Goal: Task Accomplishment & Management: Manage account settings

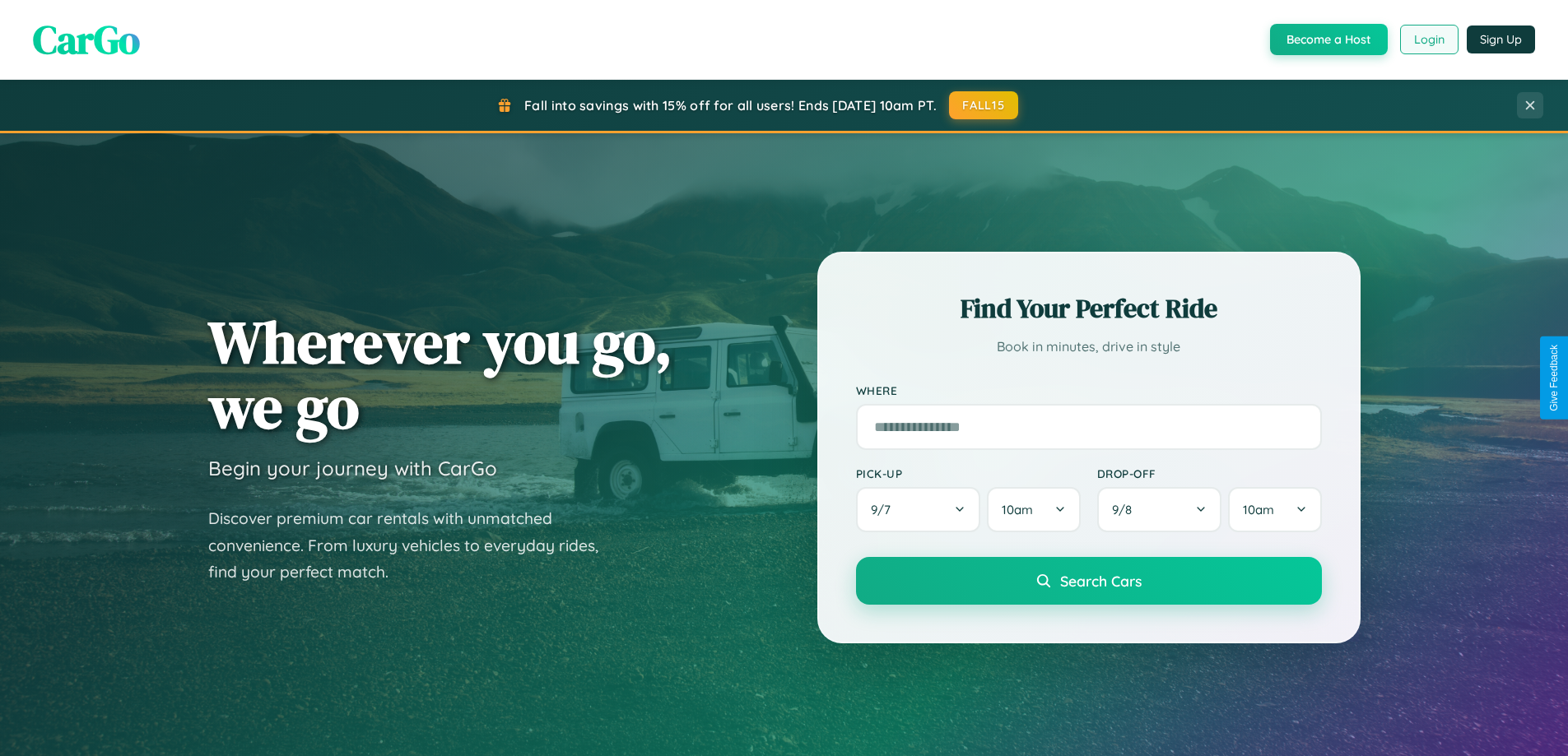
click at [1427, 40] on button "Login" at bounding box center [1428, 39] width 58 height 29
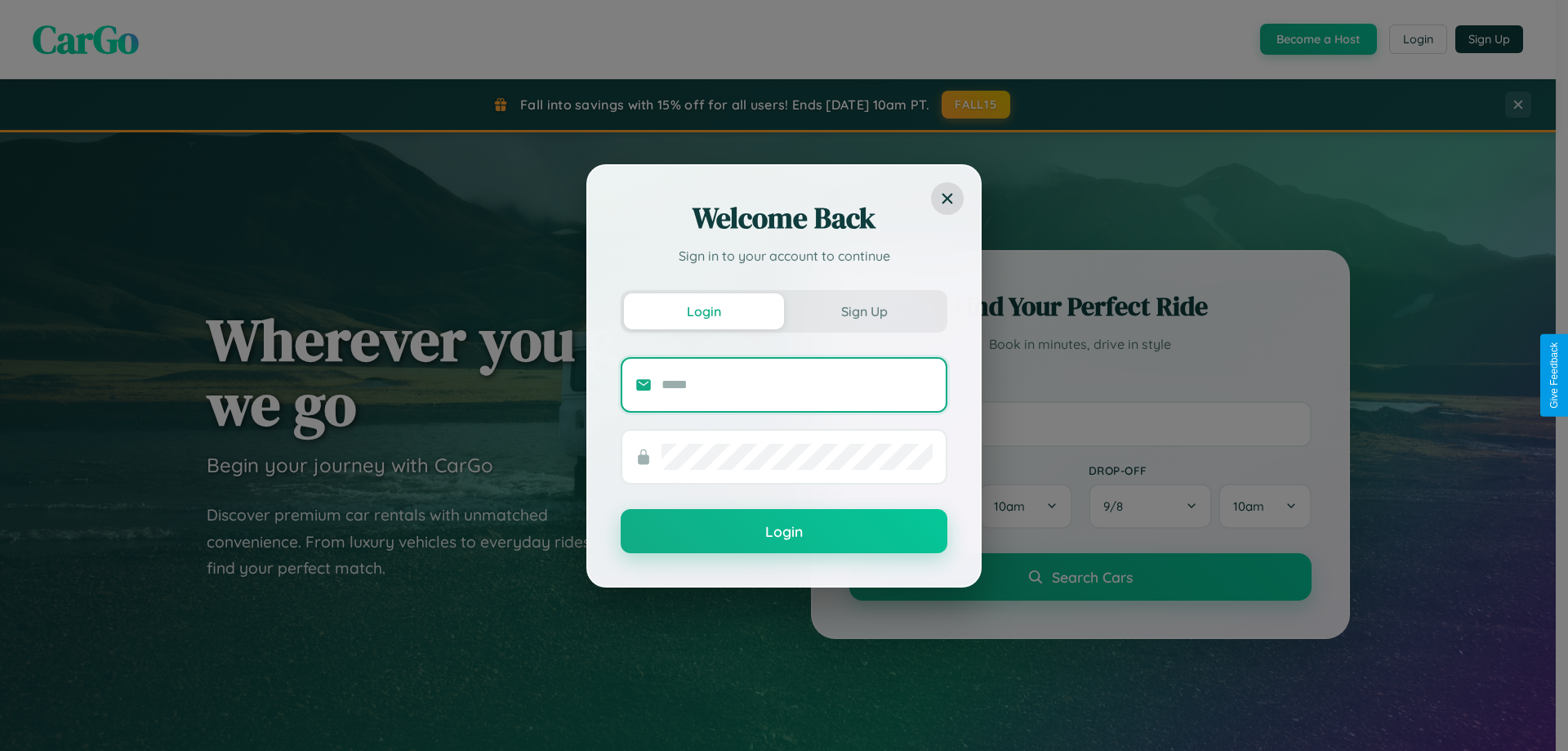
click at [797, 384] on input "text" at bounding box center [797, 385] width 272 height 26
type input "**********"
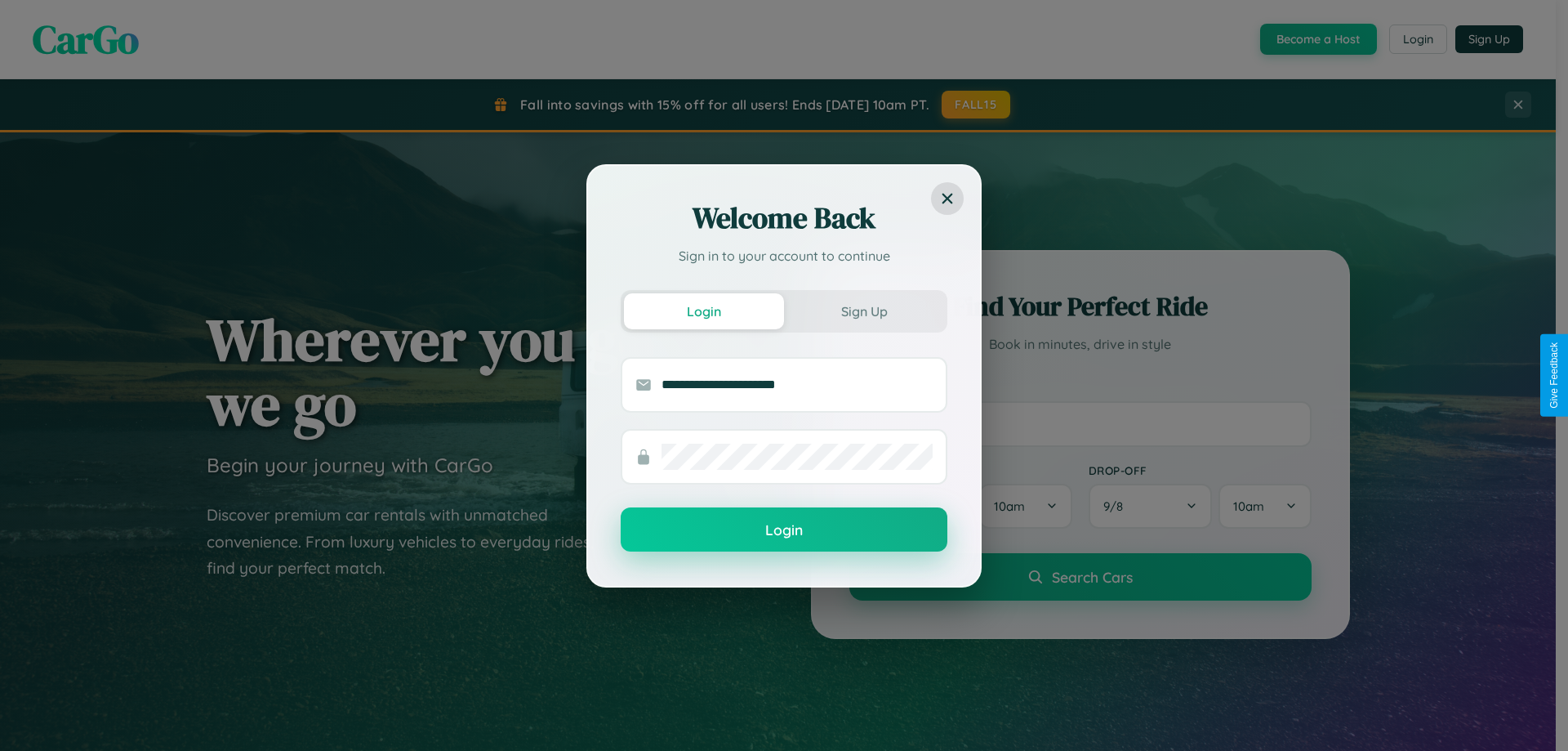
click at [784, 530] on button "Login" at bounding box center [784, 529] width 326 height 44
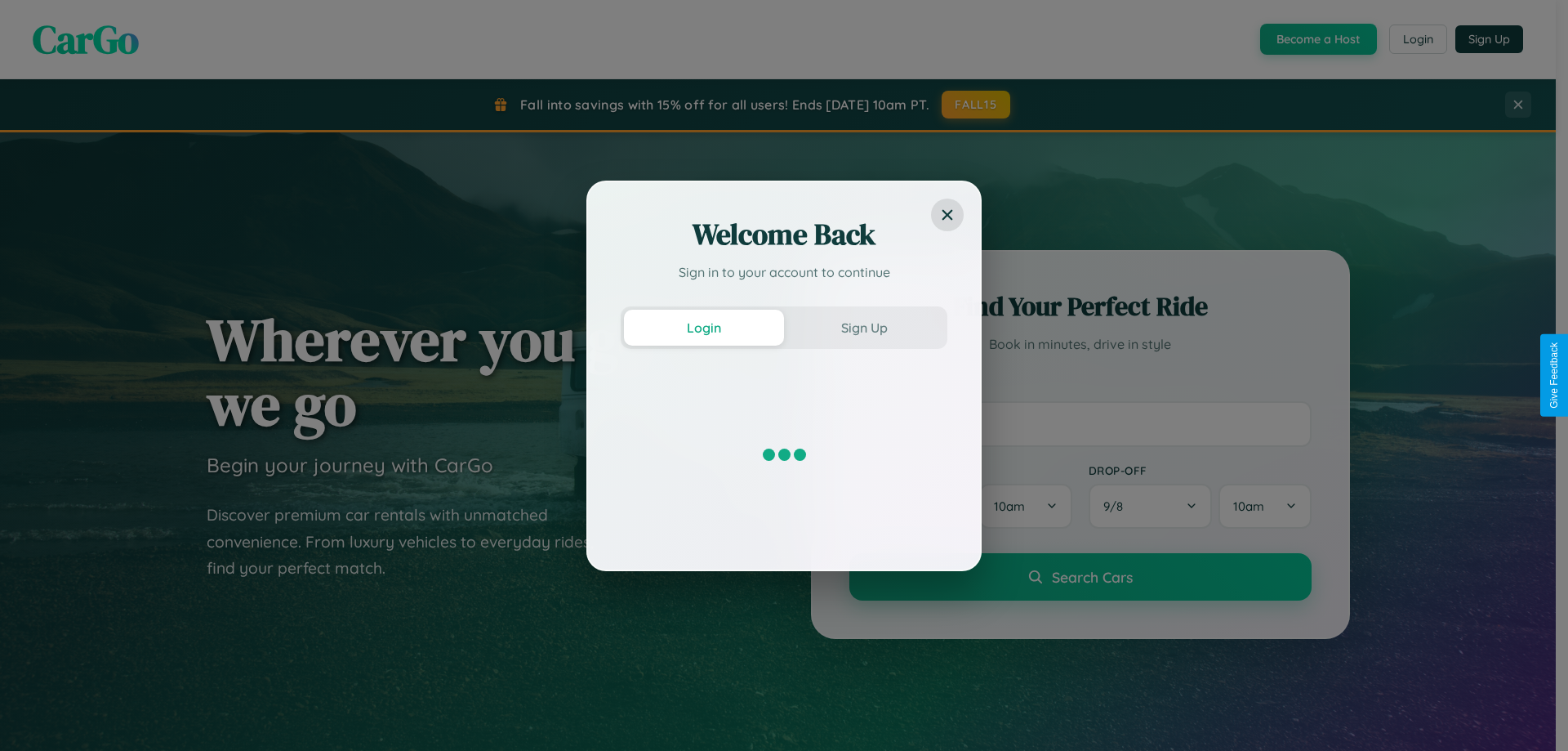
scroll to position [3144, 0]
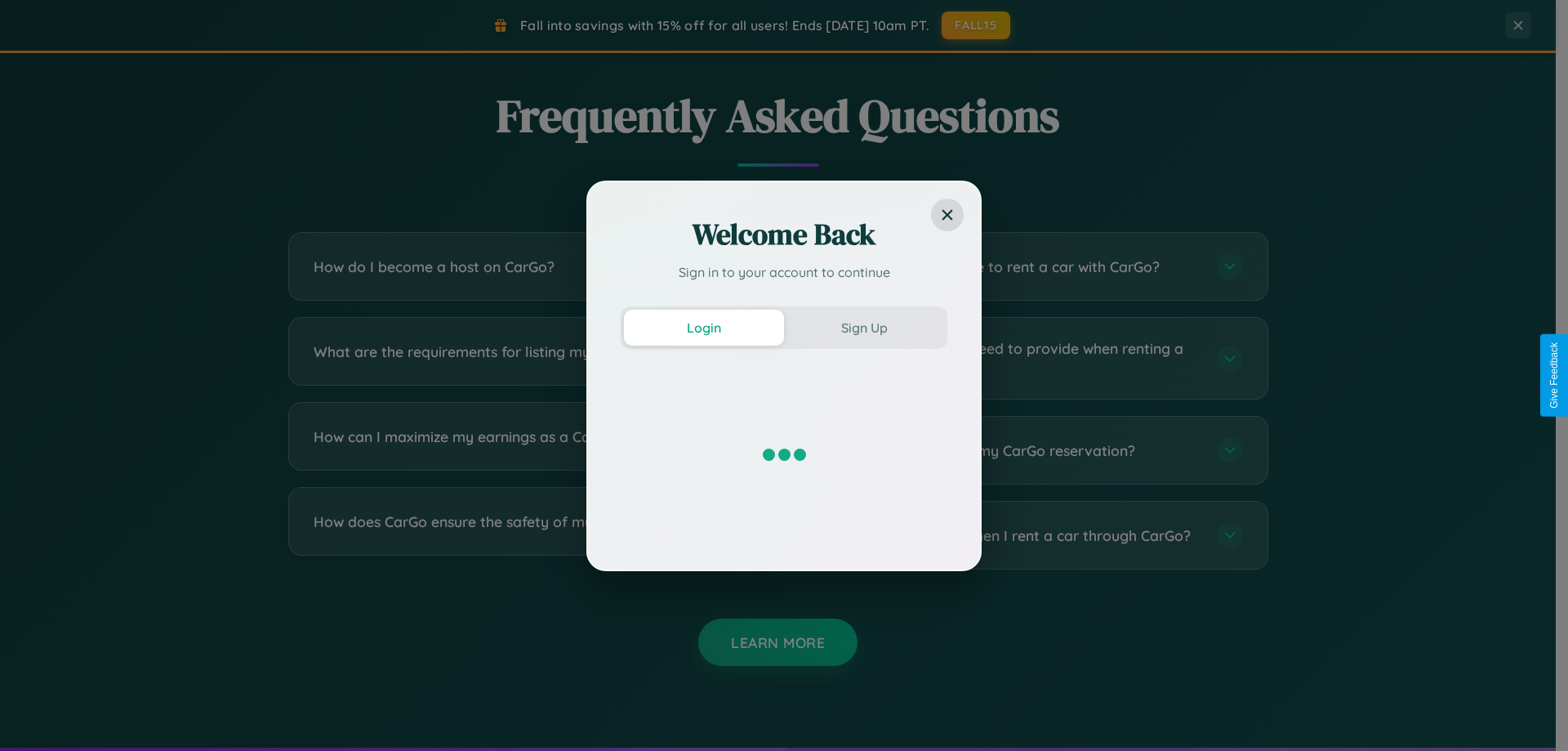
click at [524, 450] on div "Welcome Back Sign in to your account to continue Login Sign Up" at bounding box center [784, 376] width 1568 height 751
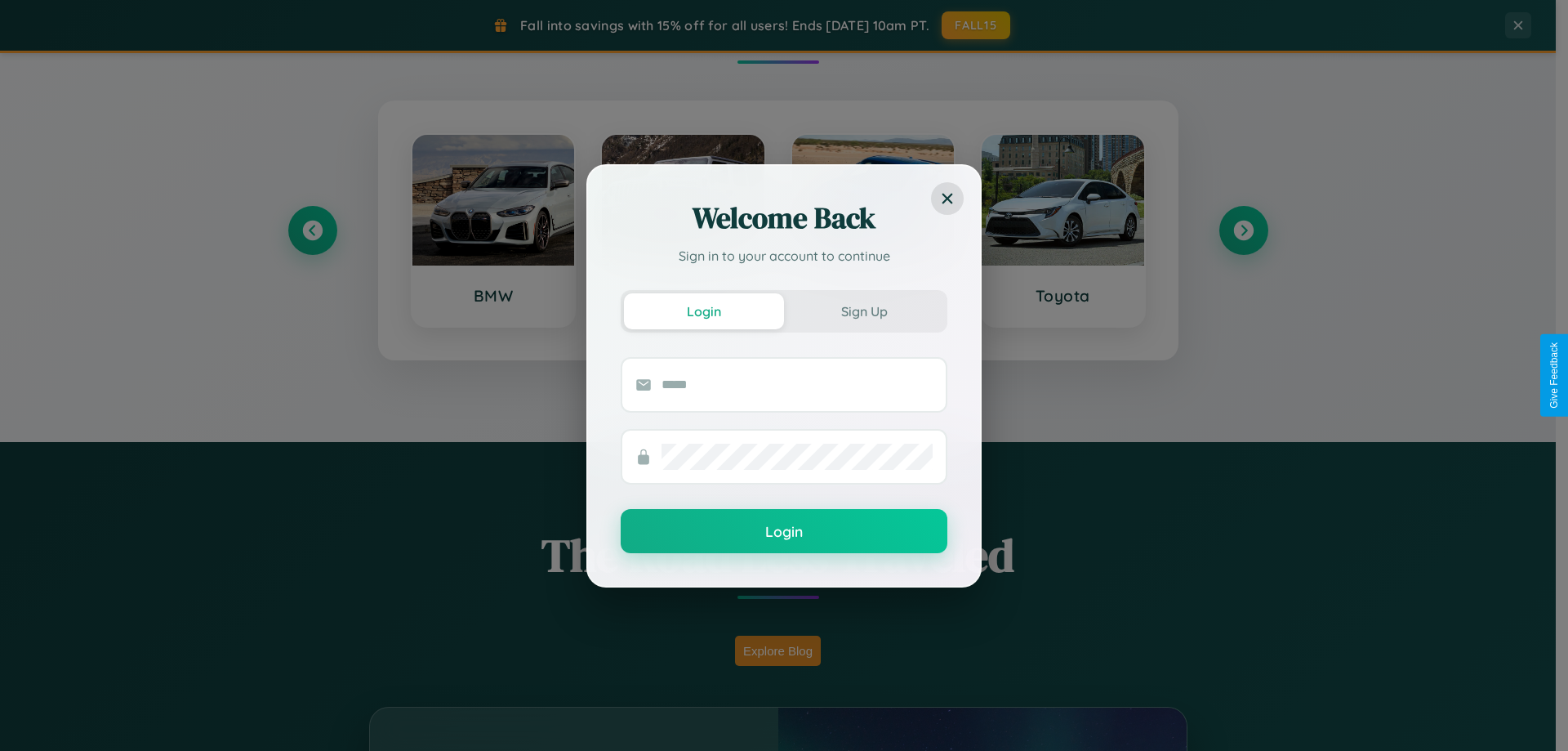
scroll to position [704, 0]
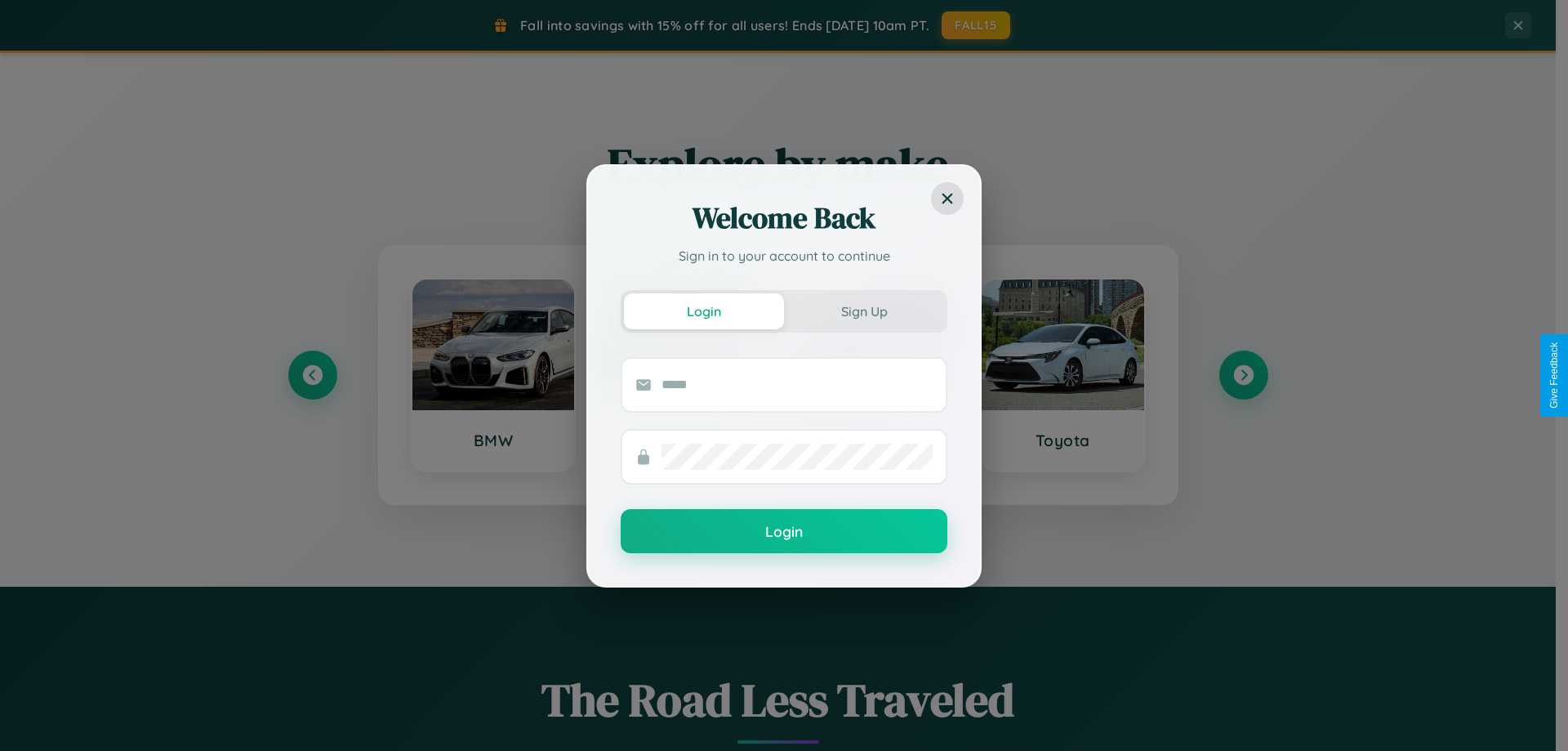
click at [312, 375] on div "Welcome Back Sign in to your account to continue Login Sign Up Login" at bounding box center [784, 376] width 1568 height 751
click at [1243, 375] on div "Welcome Back Sign in to your account to continue Login Sign Up Login" at bounding box center [784, 376] width 1568 height 751
click at [312, 375] on div "Welcome Back Sign in to your account to continue Login Sign Up Login" at bounding box center [784, 376] width 1568 height 751
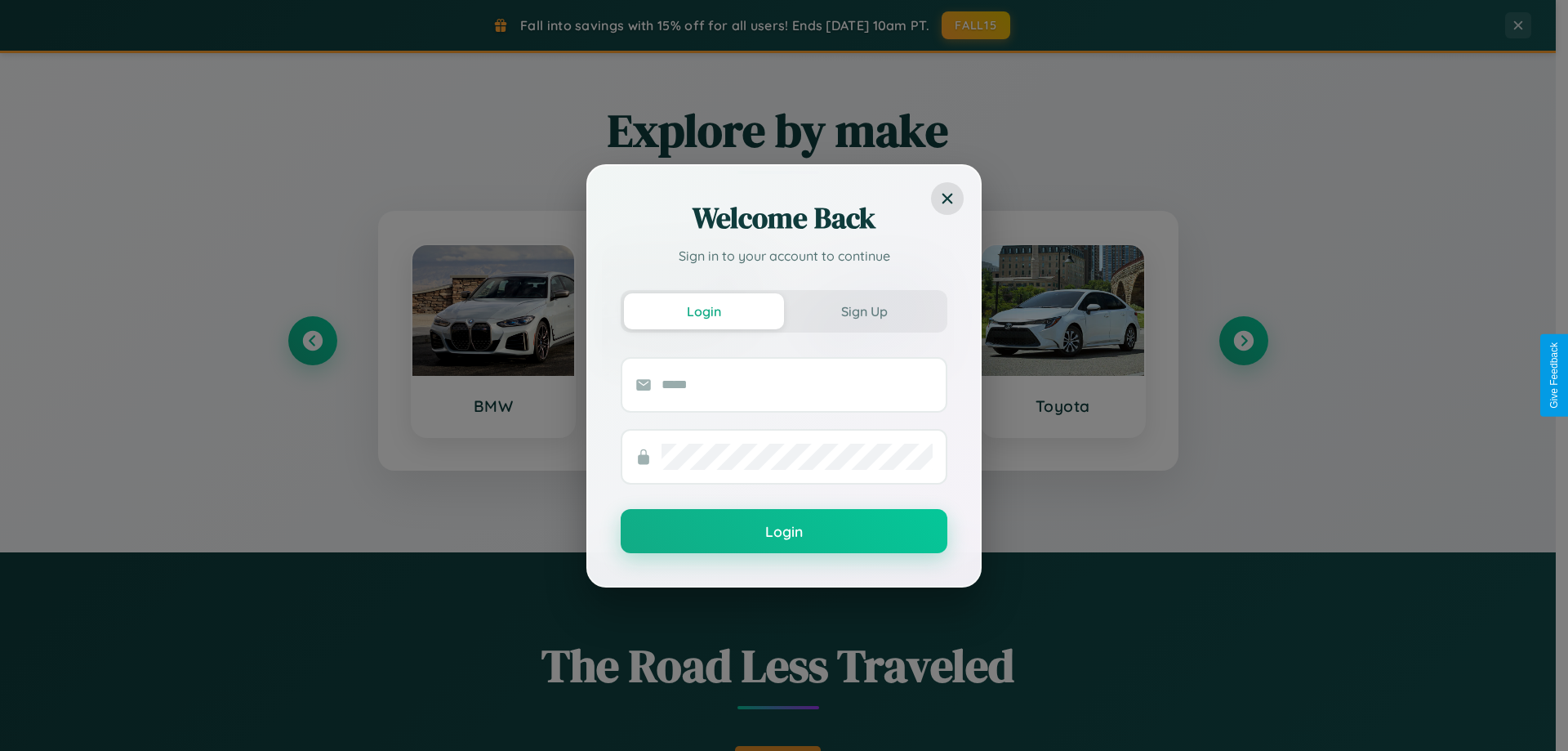
scroll to position [2625, 0]
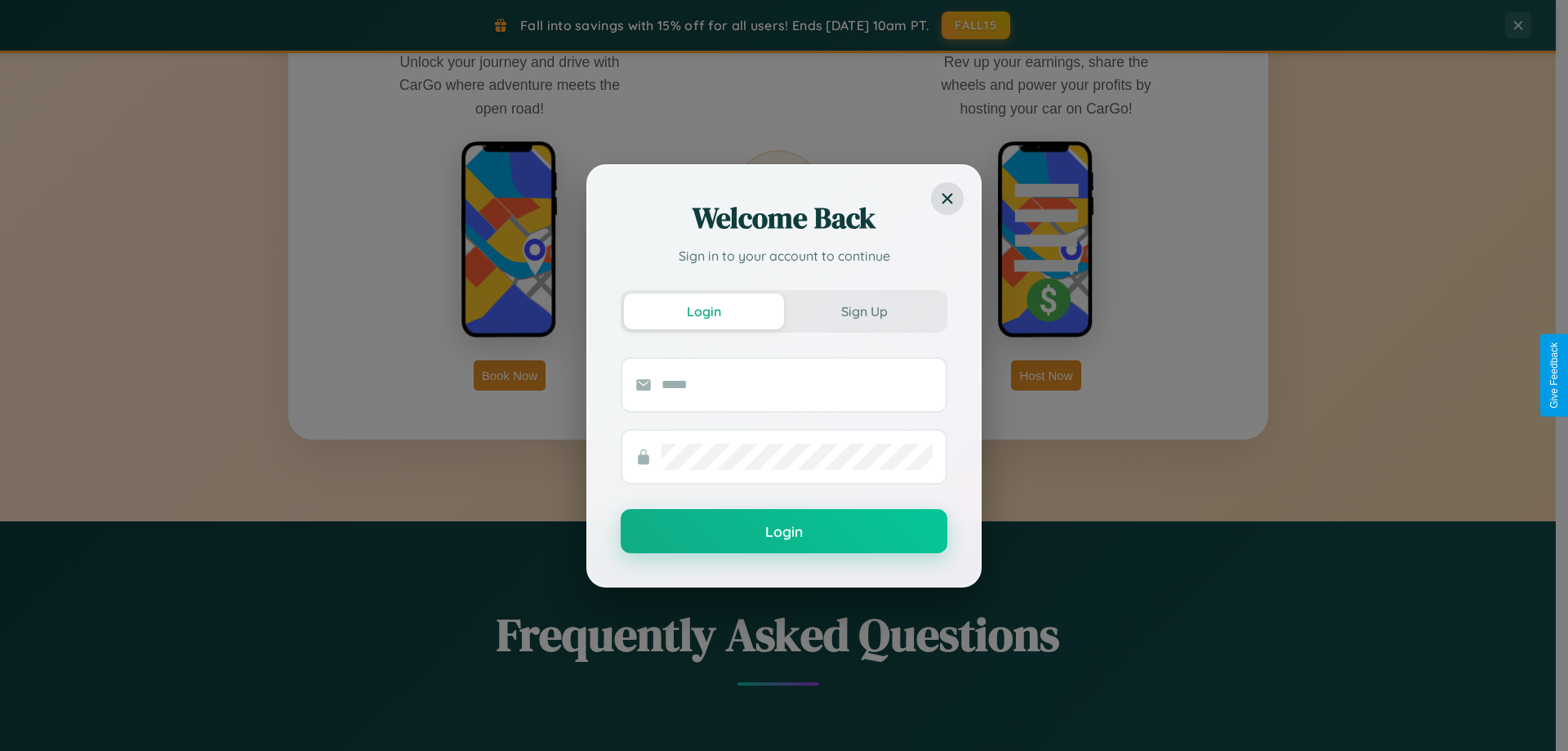
click at [1046, 375] on div "Welcome Back Sign in to your account to continue Login Sign Up Login" at bounding box center [784, 376] width 1568 height 751
